Goal: Task Accomplishment & Management: Manage account settings

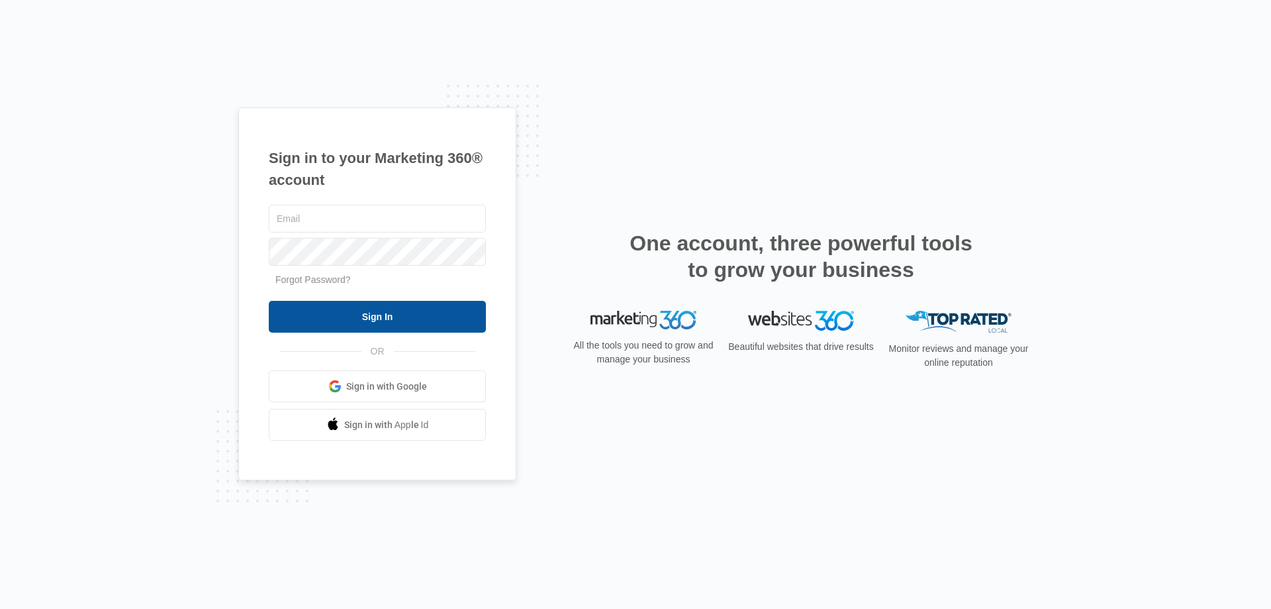
type input "[EMAIL_ADDRESS][DOMAIN_NAME]"
click at [388, 319] on input "Sign In" at bounding box center [377, 317] width 217 height 32
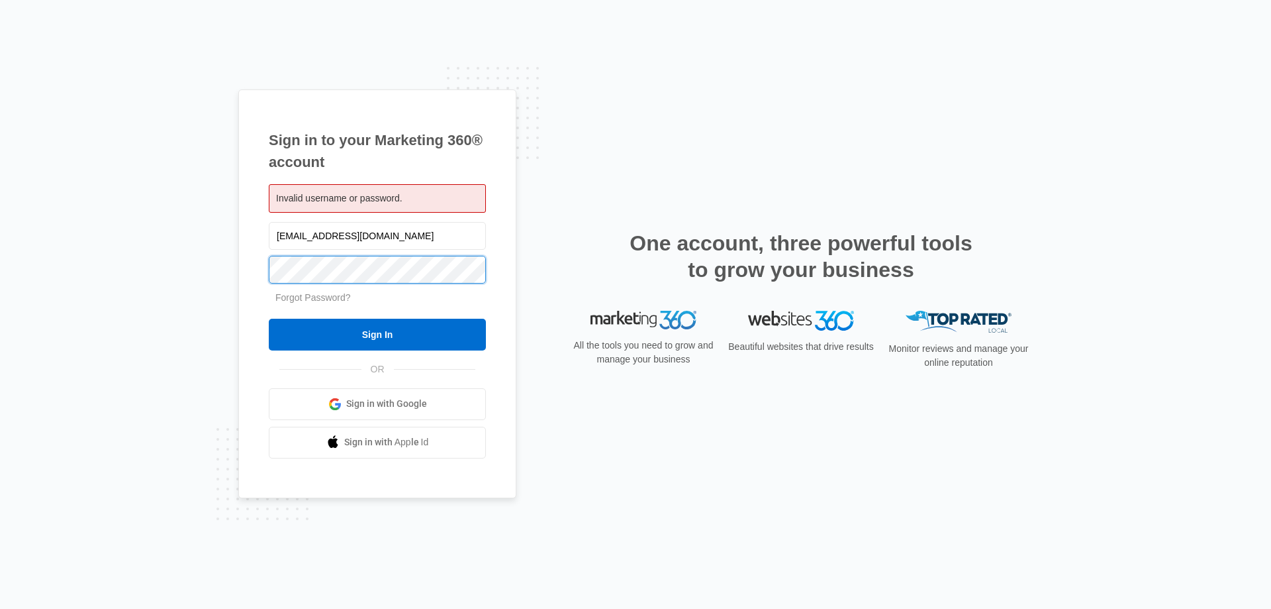
click at [216, 269] on div "Sign in to your Marketing 360® account Invalid username or password. [EMAIL_ADD…" at bounding box center [635, 304] width 1271 height 609
click at [269, 319] on input "Sign In" at bounding box center [377, 335] width 217 height 32
click at [236, 266] on div "Sign in to your Marketing 360® account Invalid username or password. [EMAIL_ADD…" at bounding box center [635, 304] width 1271 height 609
click at [269, 319] on input "Sign In" at bounding box center [377, 335] width 217 height 32
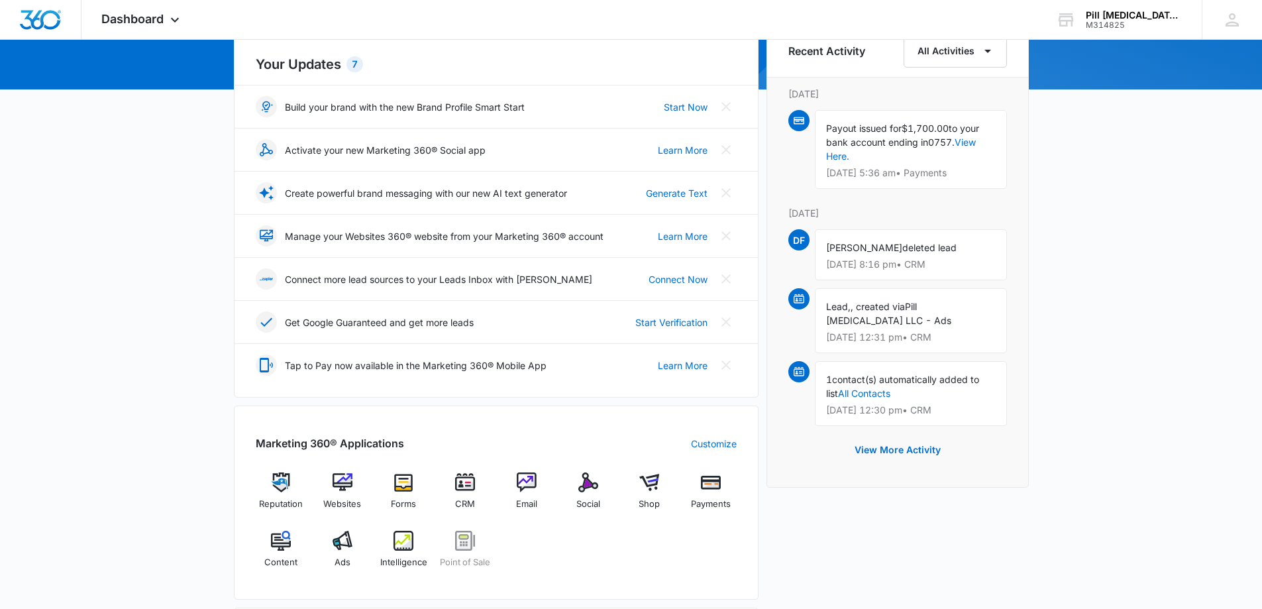
scroll to position [265, 0]
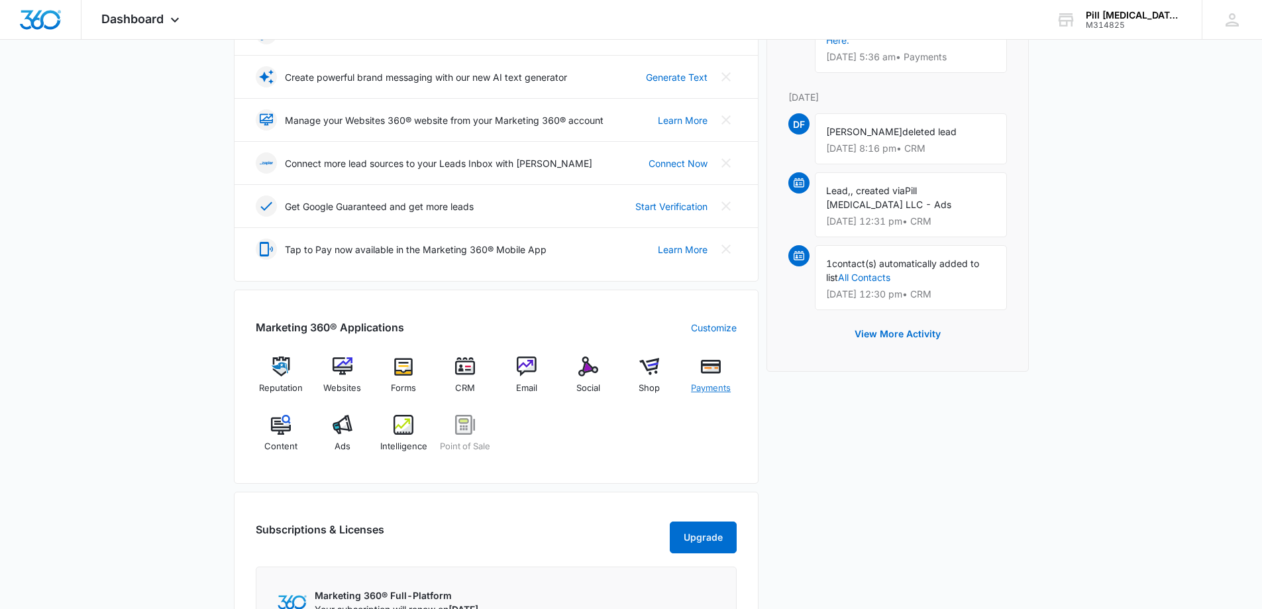
click at [711, 369] on img at bounding box center [711, 366] width 20 height 20
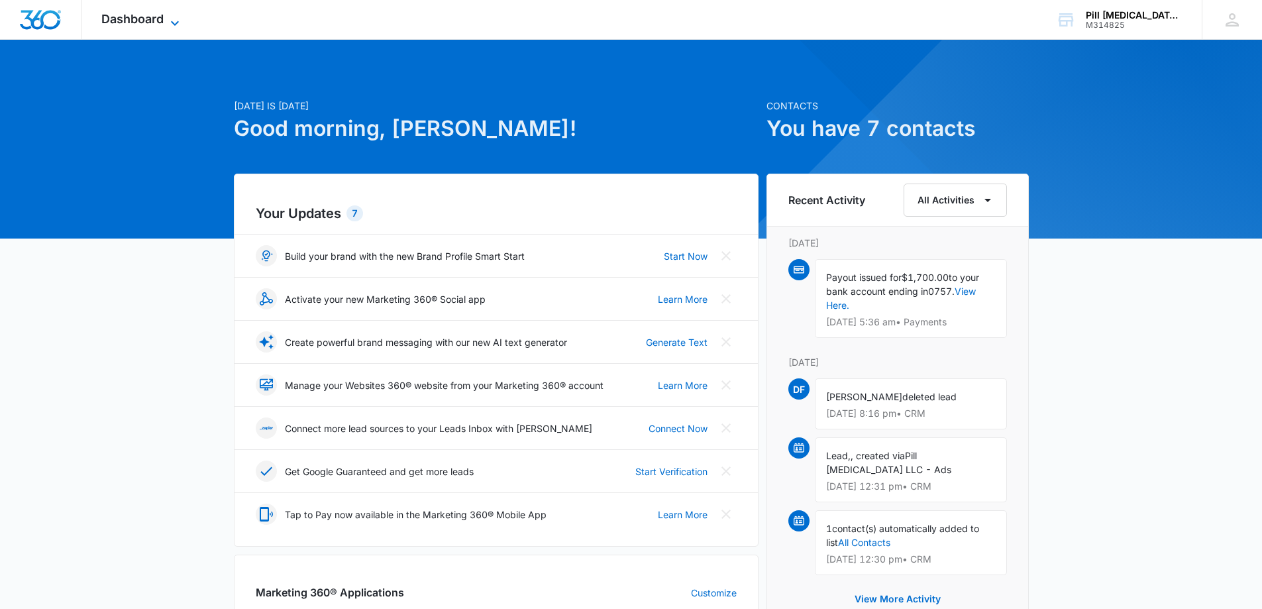
click at [136, 21] on span "Dashboard" at bounding box center [132, 19] width 62 height 14
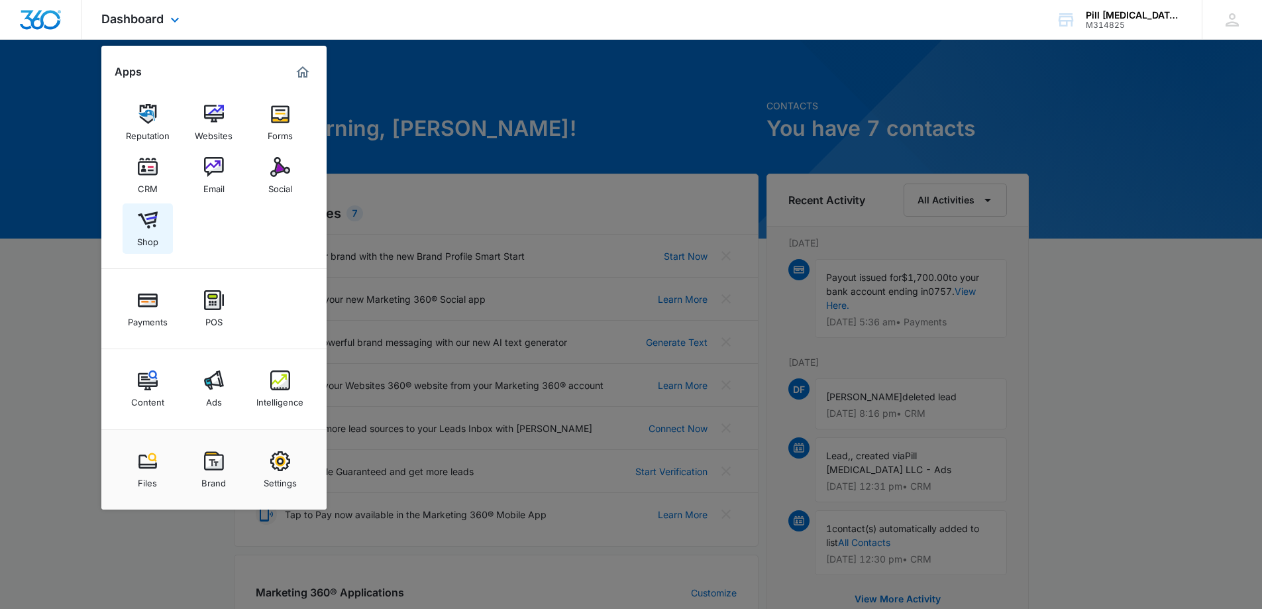
click at [148, 224] on img at bounding box center [148, 220] width 20 height 20
